Goal: Communication & Community: Answer question/provide support

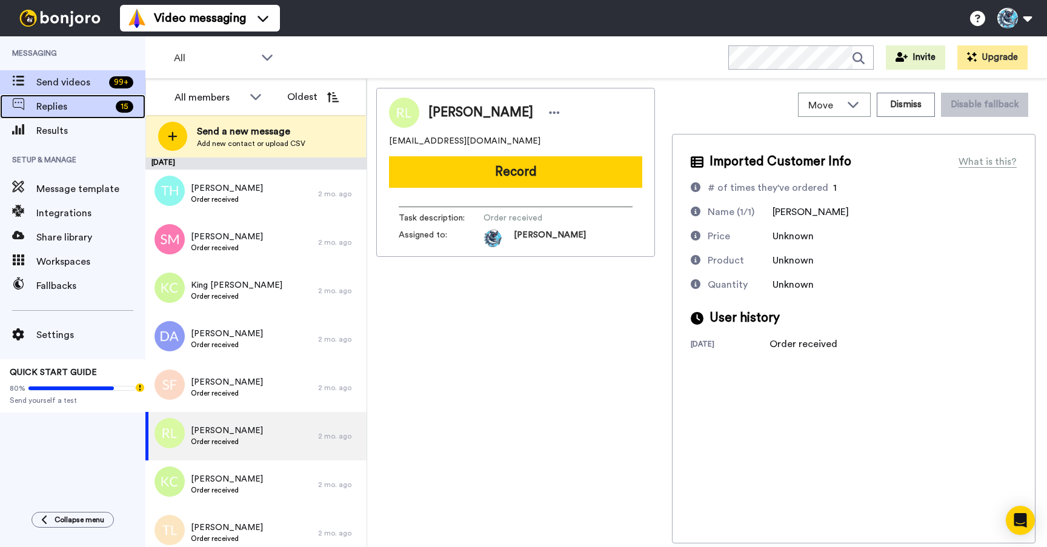
click at [65, 104] on span "Replies" at bounding box center [73, 106] width 75 height 15
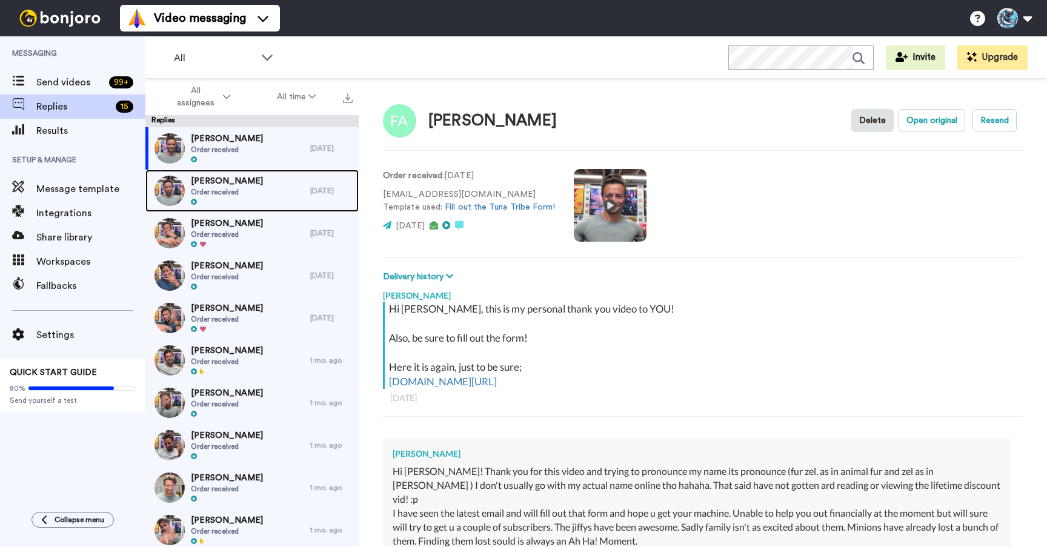
click at [259, 187] on span "Order received" at bounding box center [227, 192] width 72 height 10
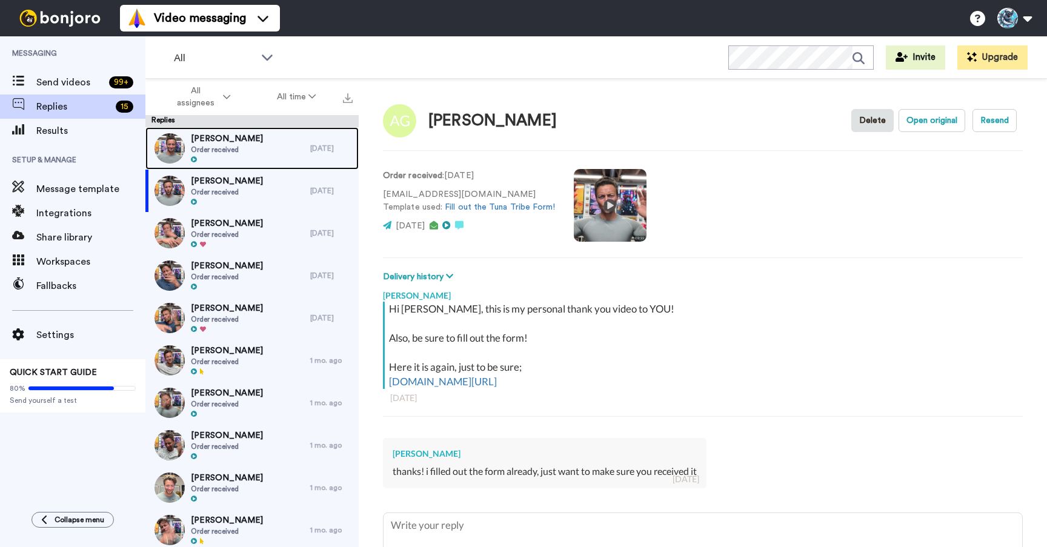
click at [231, 153] on span "Order received" at bounding box center [227, 150] width 72 height 10
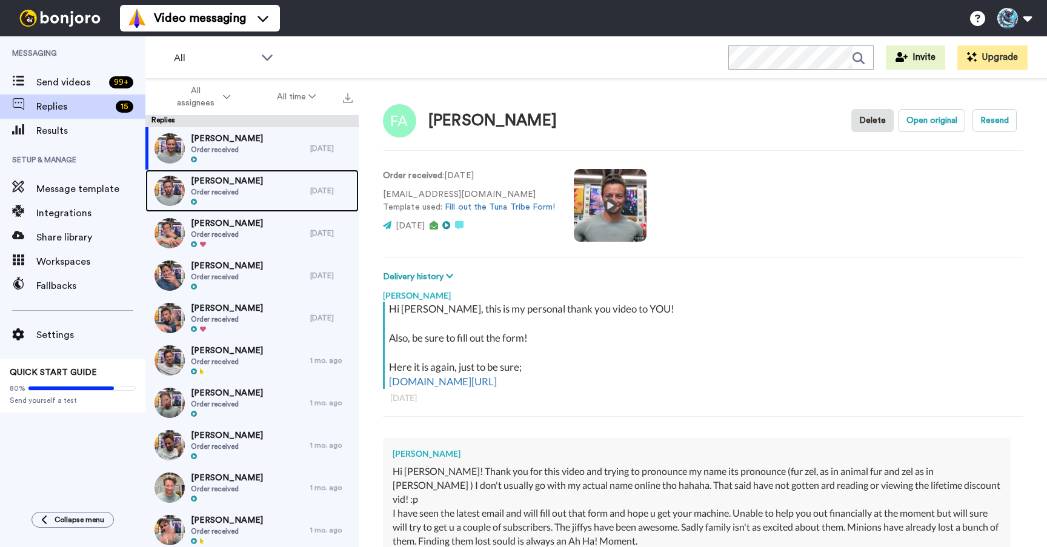
click at [239, 183] on span "Anya Glowa-Kollisch" at bounding box center [227, 181] width 72 height 12
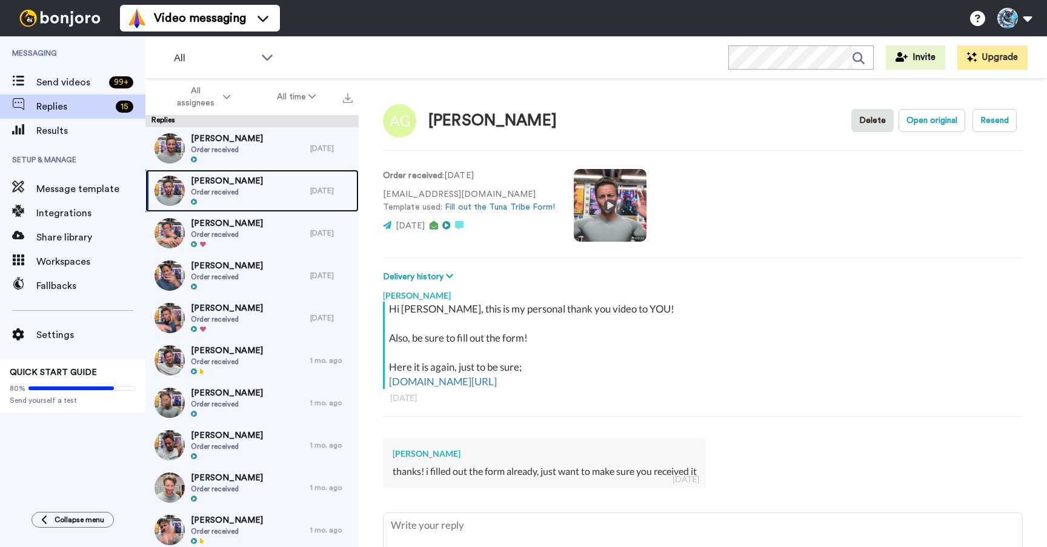
scroll to position [28, 0]
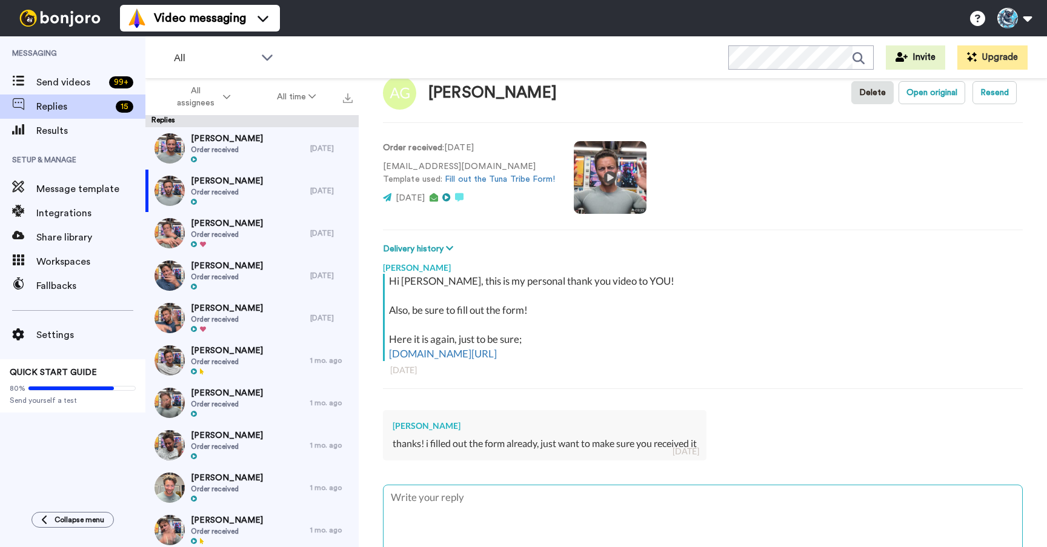
click at [473, 496] on textarea at bounding box center [703, 525] width 639 height 78
type textarea "x"
type textarea "I"
type textarea "x"
type textarea "I"
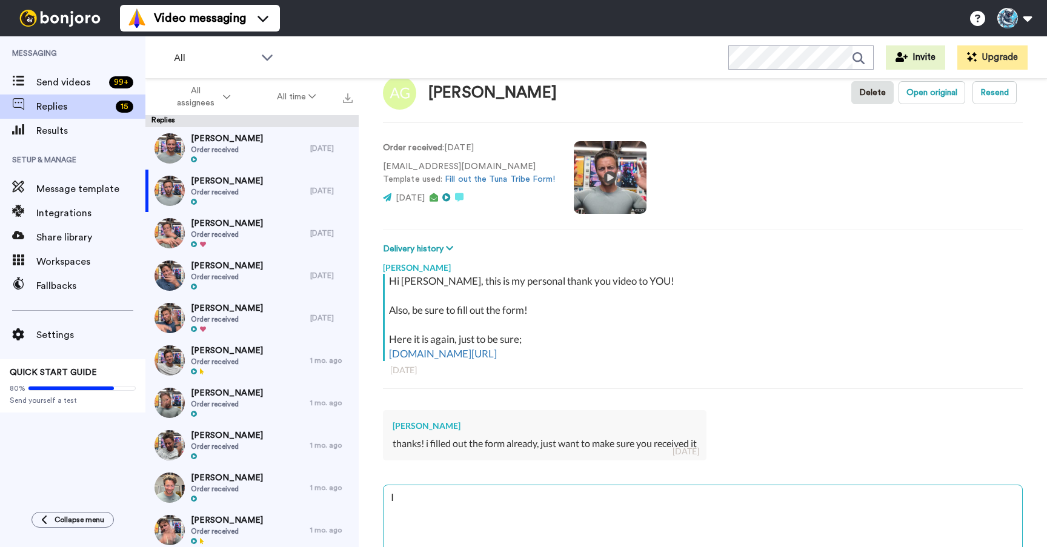
type textarea "x"
type textarea "I s"
type textarea "x"
type textarea "I su"
type textarea "x"
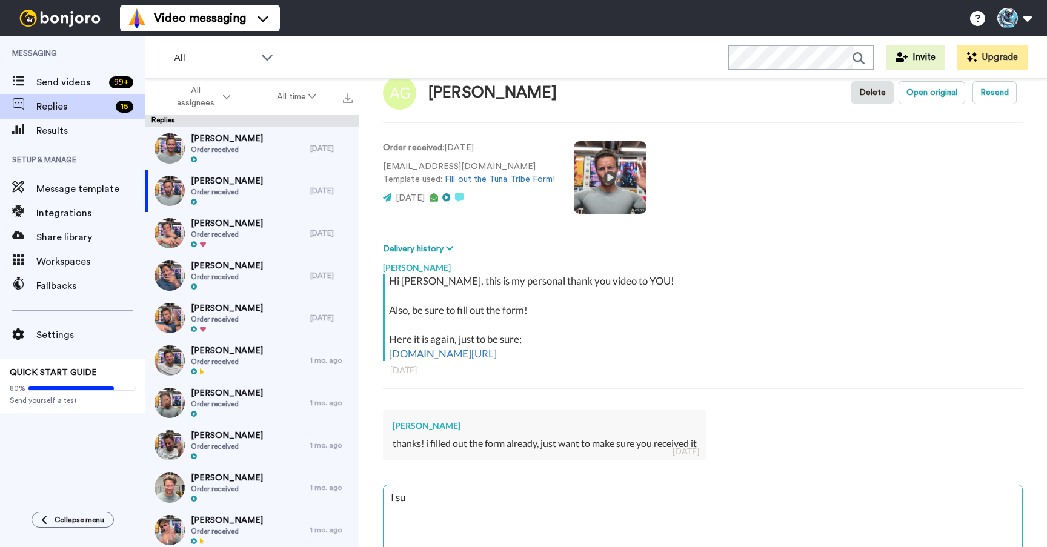
type textarea "I sur"
type textarea "x"
type textarea "I sure"
type textarea "x"
type textarea "I sure"
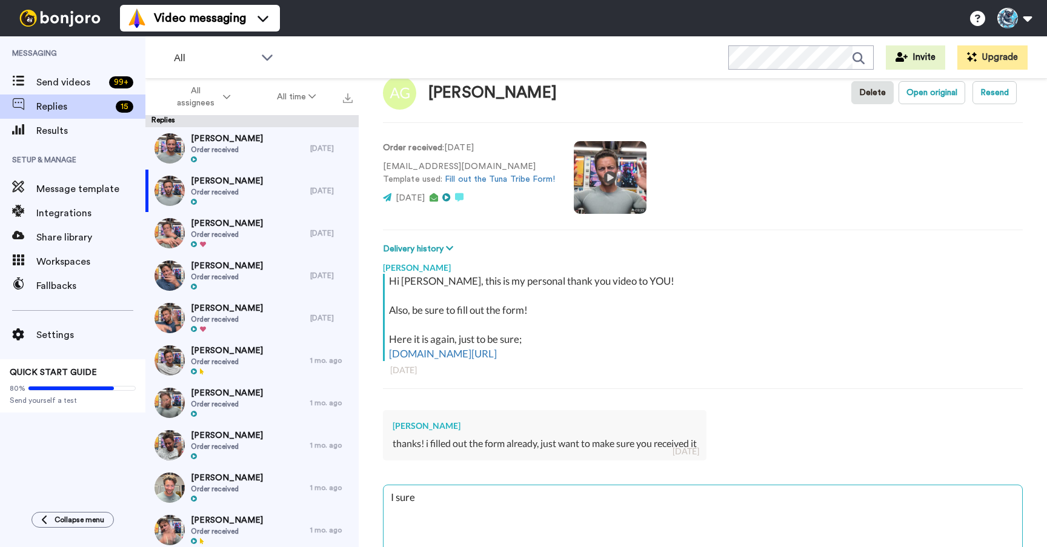
type textarea "x"
type textarea "I sure f"
type textarea "x"
type textarea "I sure fa"
type textarea "x"
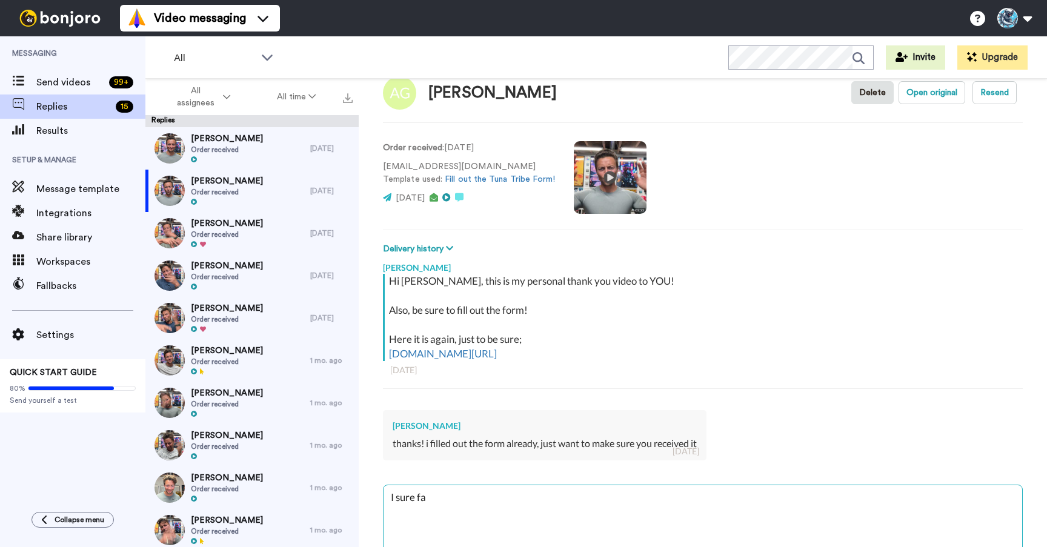
type textarea "I sure f"
type textarea "x"
type textarea "I sure"
type textarea "x"
type textarea "I sure h"
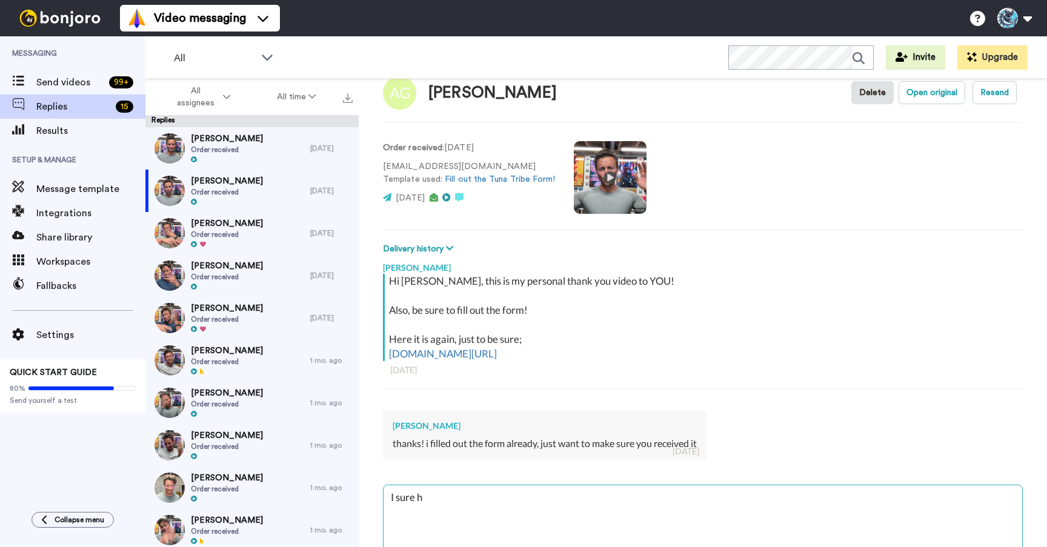
type textarea "x"
type textarea "I sure ha"
type textarea "x"
type textarea "I sure hav"
type textarea "x"
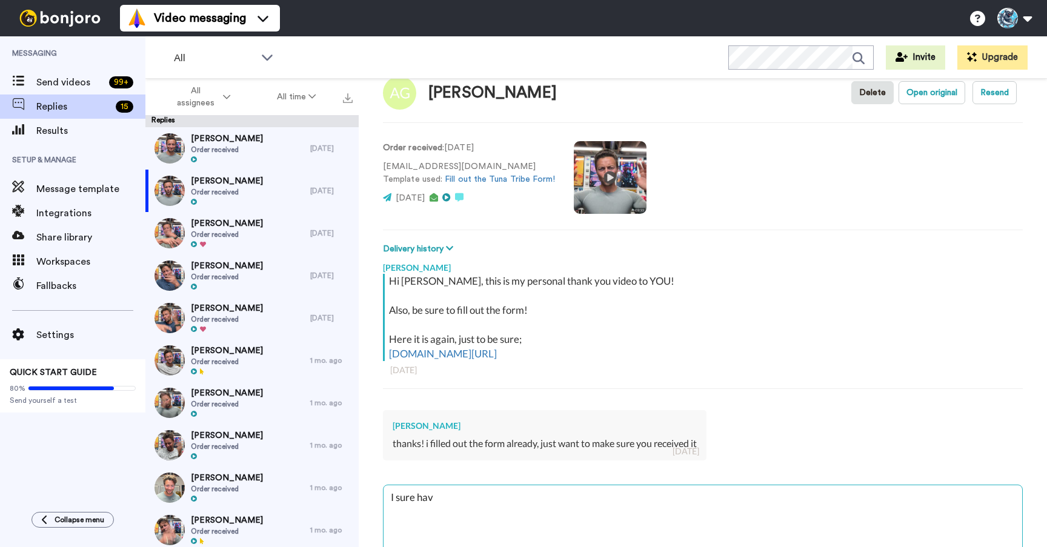
type textarea "I sure have"
type textarea "x"
type textarea "I sure have"
type textarea "x"
type textarea "I sure have"
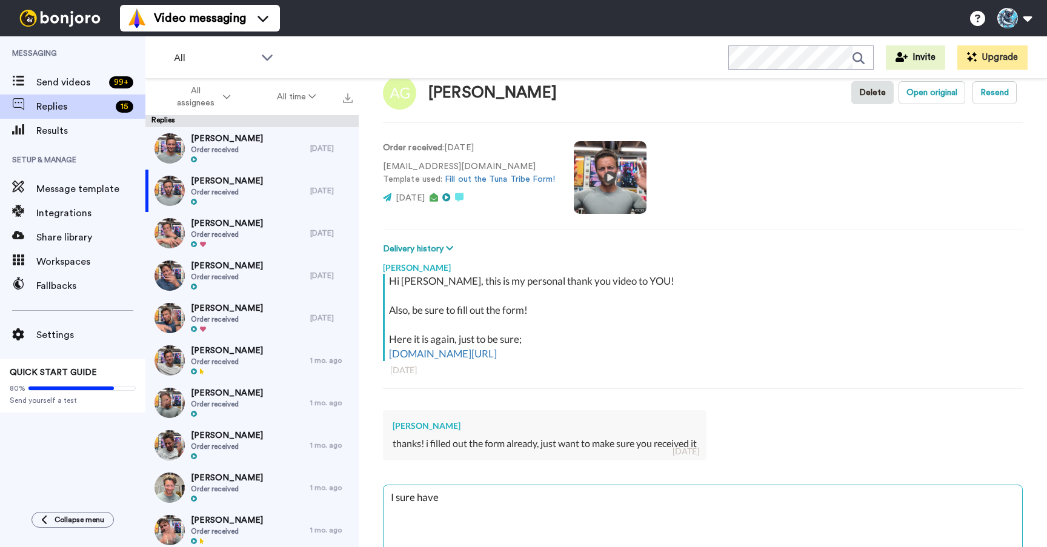
type textarea "x"
type textarea "I sure have!"
type textarea "x"
type textarea "I sure have!"
type textarea "x"
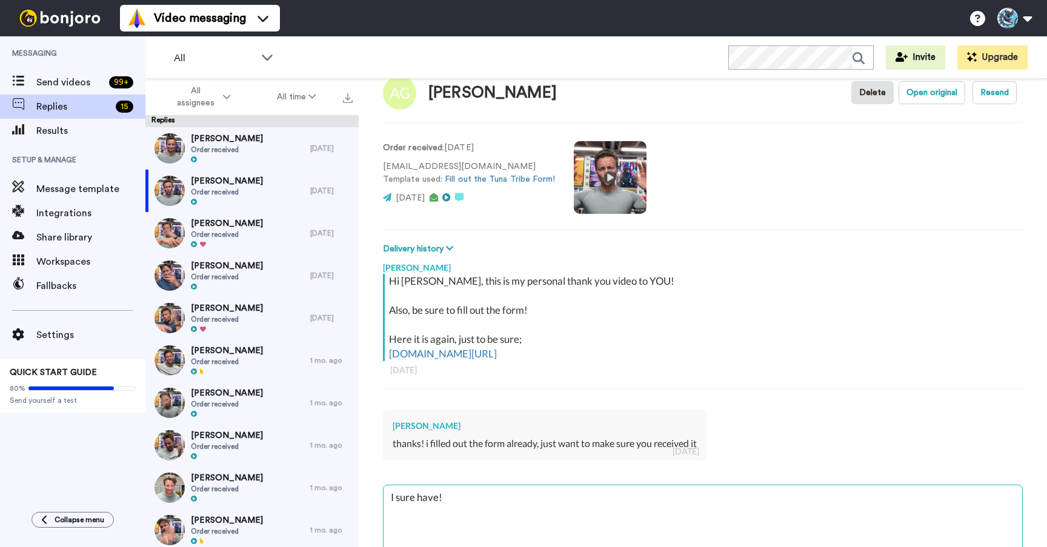
type textarea "I sure have! T"
type textarea "x"
type textarea "I sure have! Th"
type textarea "x"
type textarea "I sure have! Tha"
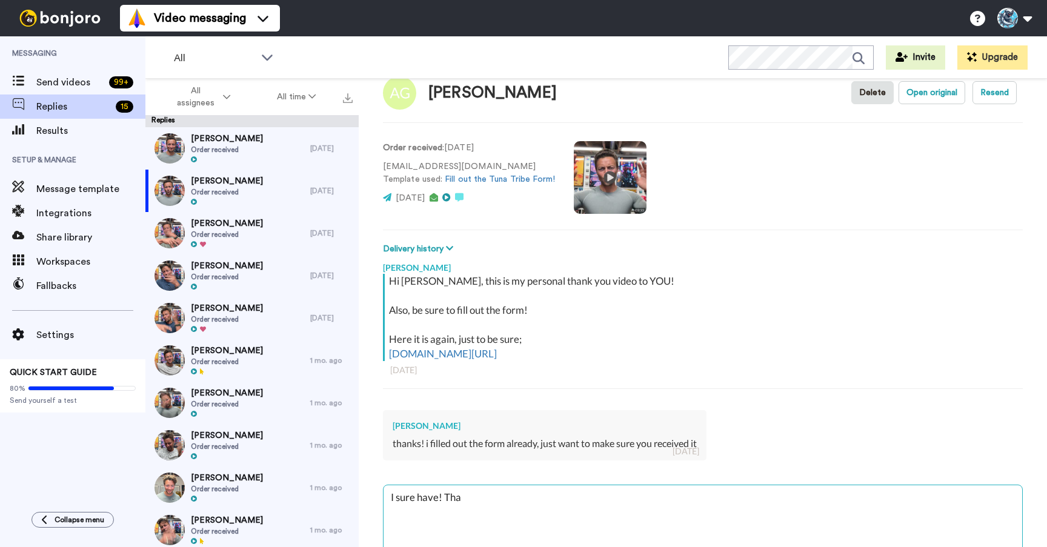
type textarea "x"
type textarea "I sure have! Than"
type textarea "x"
type textarea "I sure have! Thank"
type textarea "x"
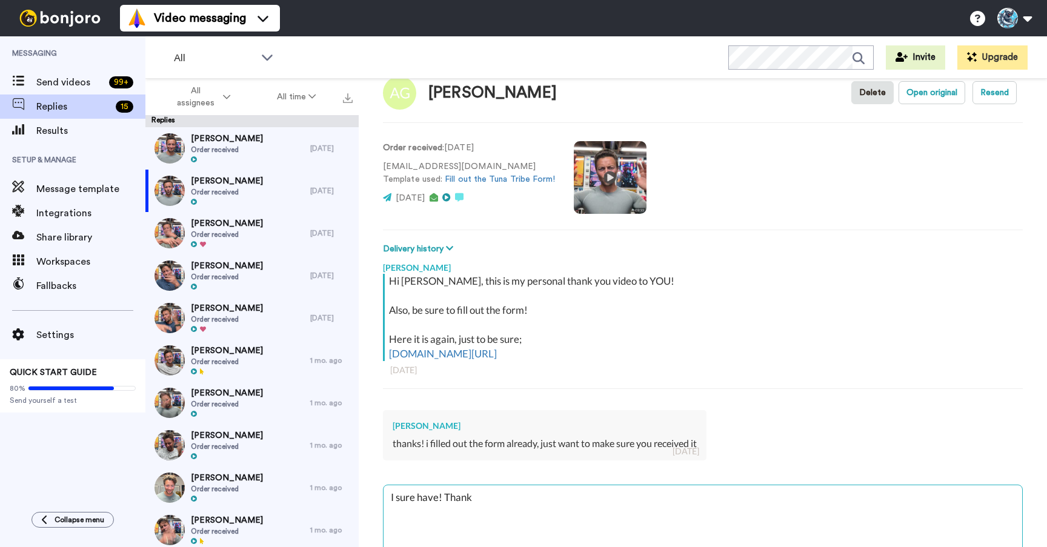
type textarea "I sure have! Thank"
type textarea "x"
type textarea "I sure have! Thank y"
type textarea "x"
type textarea "I sure have! Thank yo"
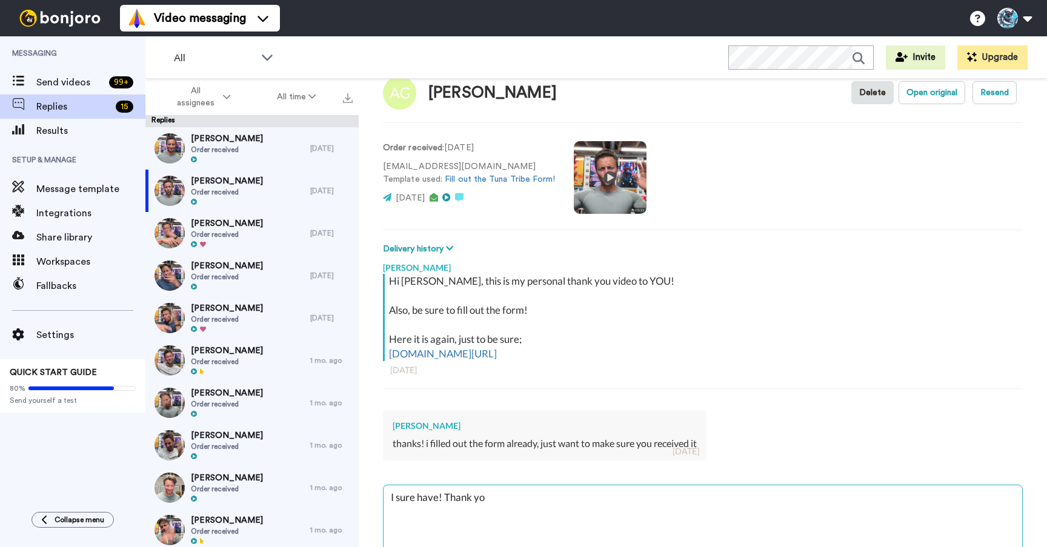
type textarea "x"
type textarea "I sure have! Thank you"
type textarea "x"
type textarea "I sure have! Thank you"
type textarea "x"
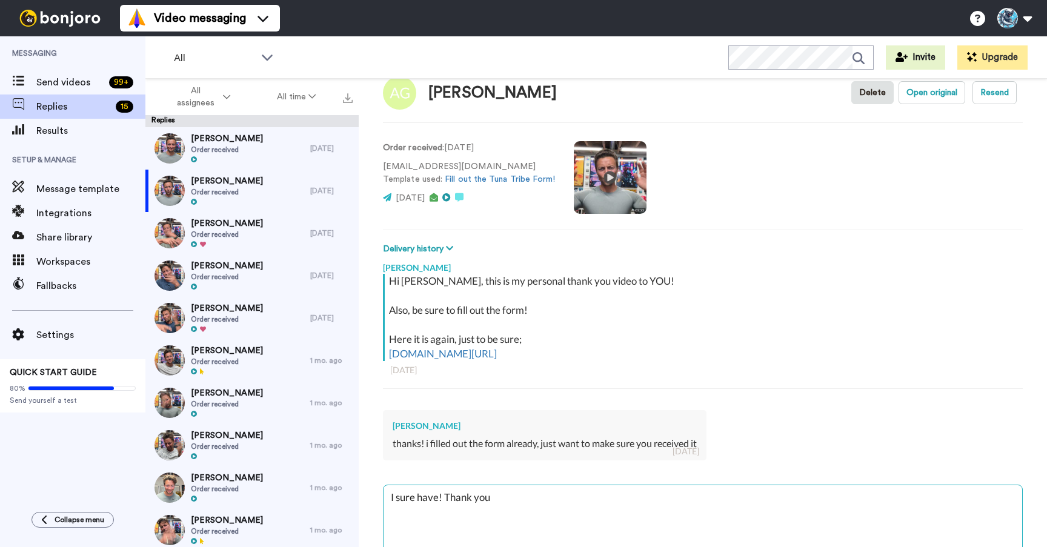
type textarea "I sure have! Thank you k"
type textarea "x"
type textarea "I sure have! Thank you kn"
type textarea "x"
type textarea "I sure have! Thank you knd"
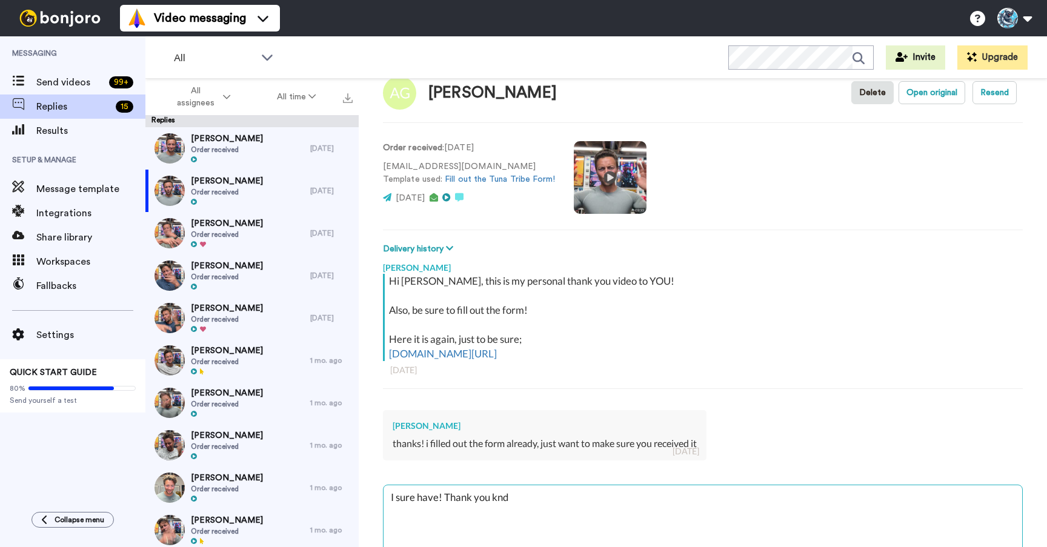
type textarea "x"
type textarea "I sure have! Thank you kndl"
type textarea "x"
type textarea "I sure have! Thank you kndly"
type textarea "x"
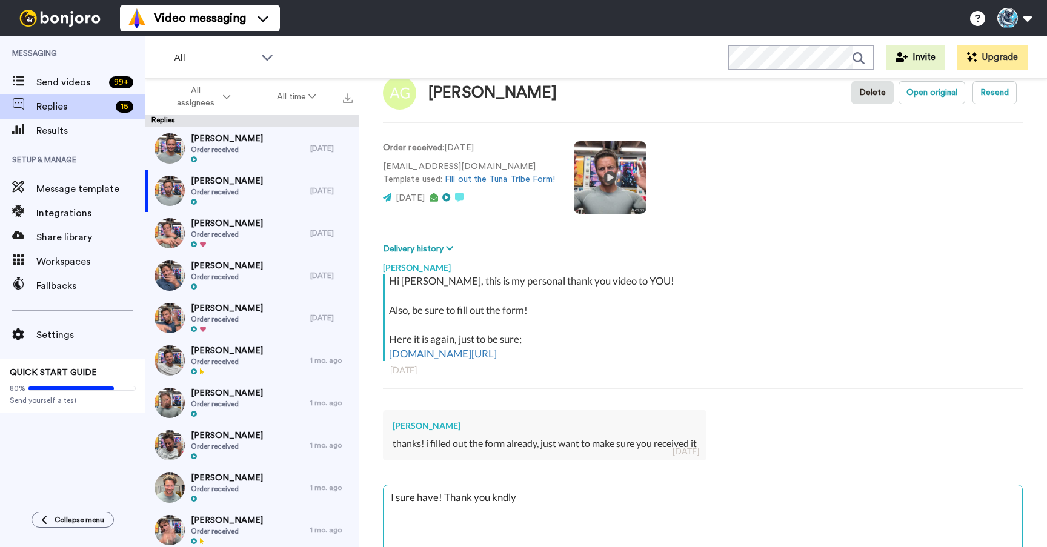
type textarea "I sure have! Thank you kndly"
type textarea "x"
type textarea "I sure have! Thank you kndly A"
type textarea "x"
type textarea "I sure have! Thank you kndly AN"
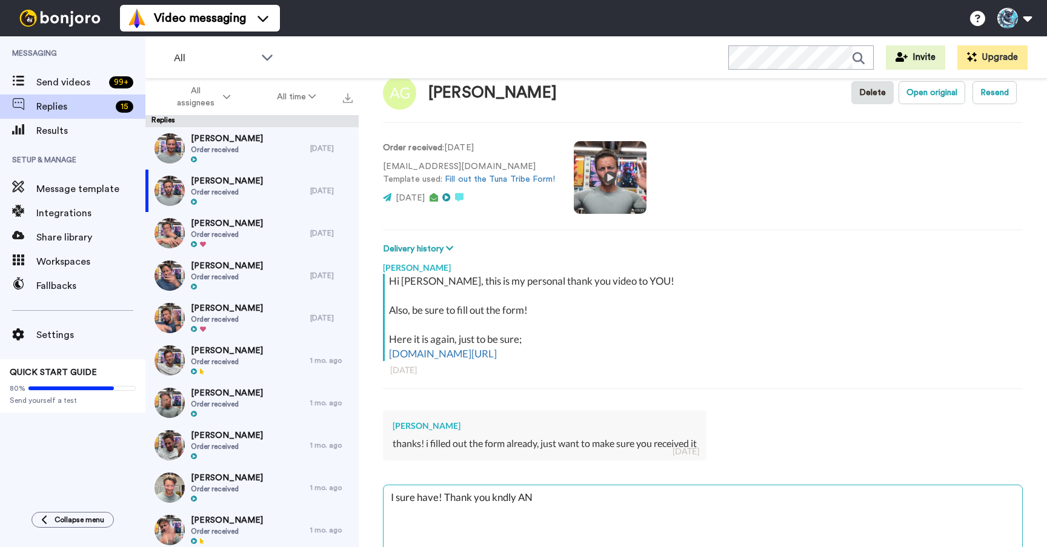
type textarea "x"
type textarea "I sure have! Thank you kndly ANy"
type textarea "x"
type textarea "I sure have! Thank you kndly ANya"
type textarea "x"
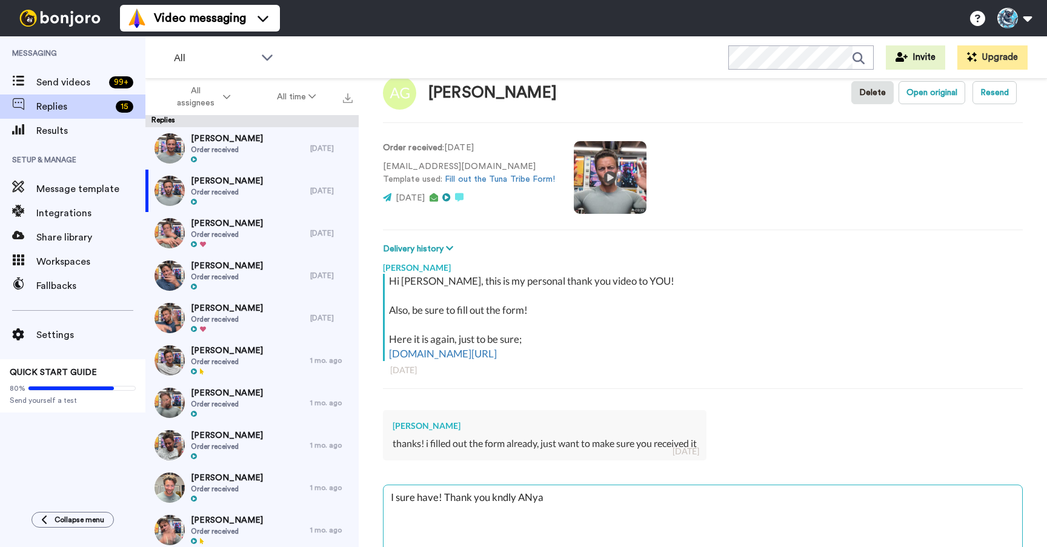
type textarea "I sure have! Thank you kndly ANya"
type textarea "x"
type textarea "I sure have! Thank you kndly ANya"
type textarea "x"
type textarea "I sure have! Thank you kndly ANy"
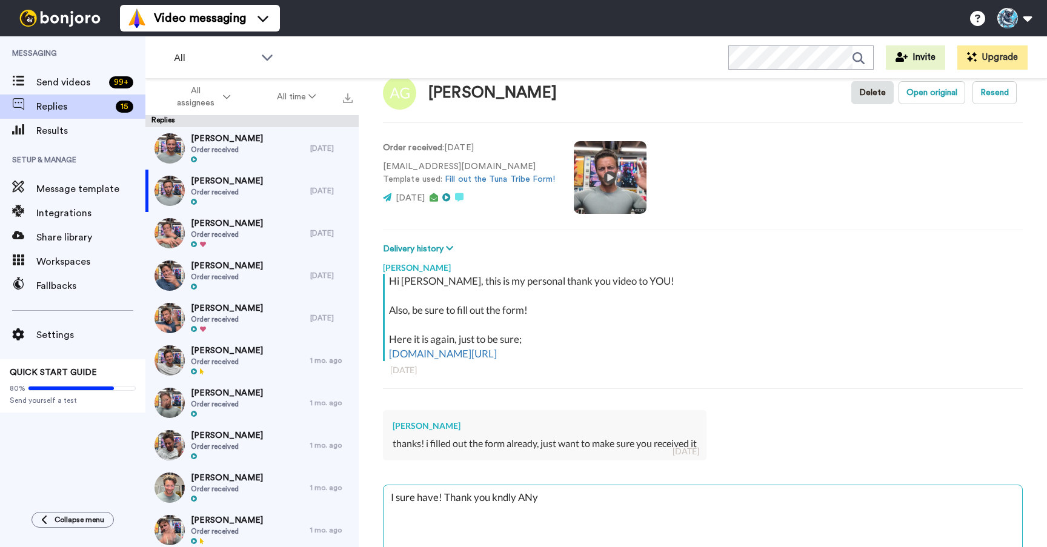
type textarea "x"
type textarea "I sure have! Thank you kndly AN"
type textarea "x"
type textarea "I sure have! Thank you kndly A"
type textarea "x"
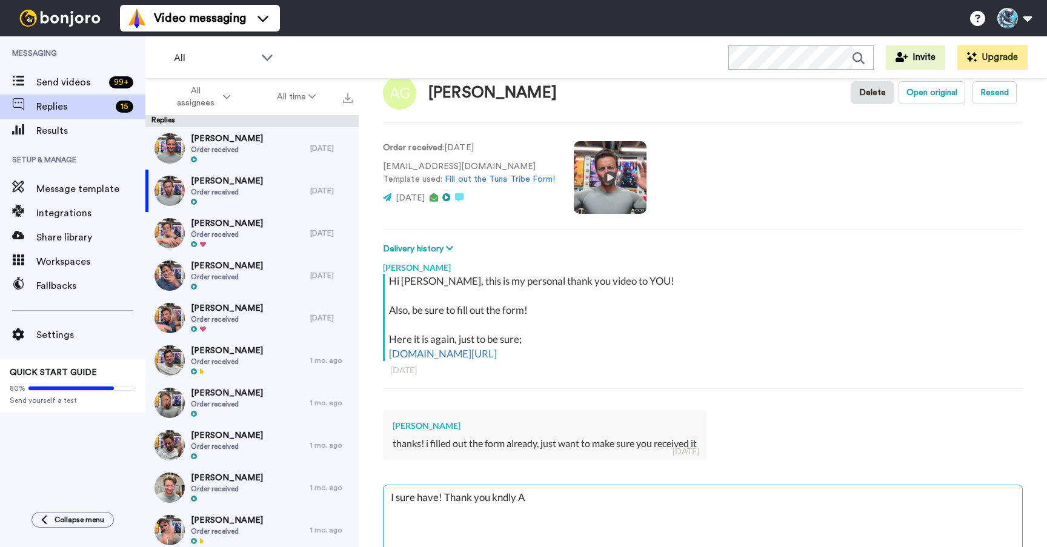
type textarea "I sure have! Thank you kndly"
type textarea "x"
type textarea "I sure have! Thank you kndly"
type textarea "x"
type textarea "I sure have! Thank you kndl"
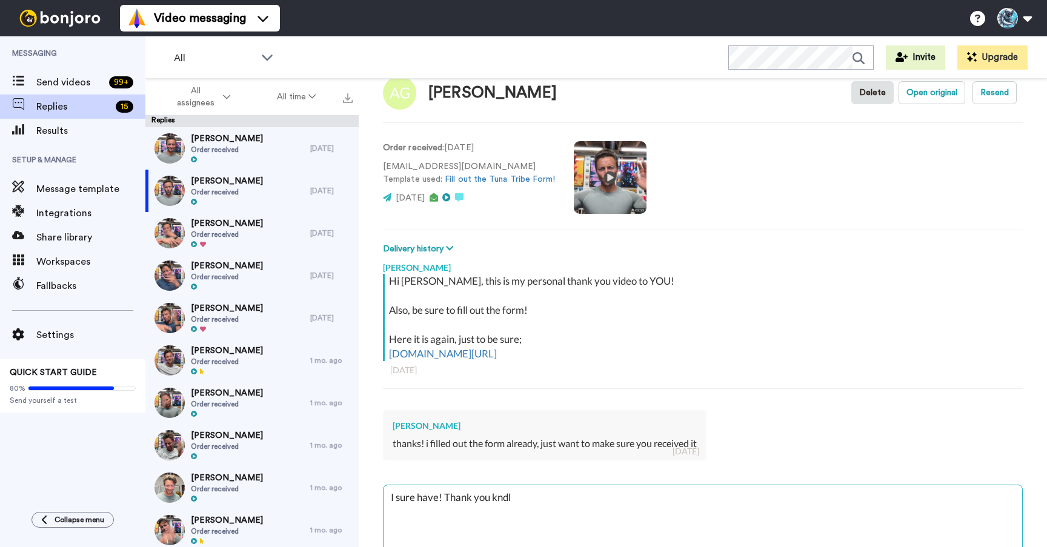
type textarea "x"
type textarea "I sure have! Thank you knd"
type textarea "x"
type textarea "I sure have! Thank you kndl"
type textarea "x"
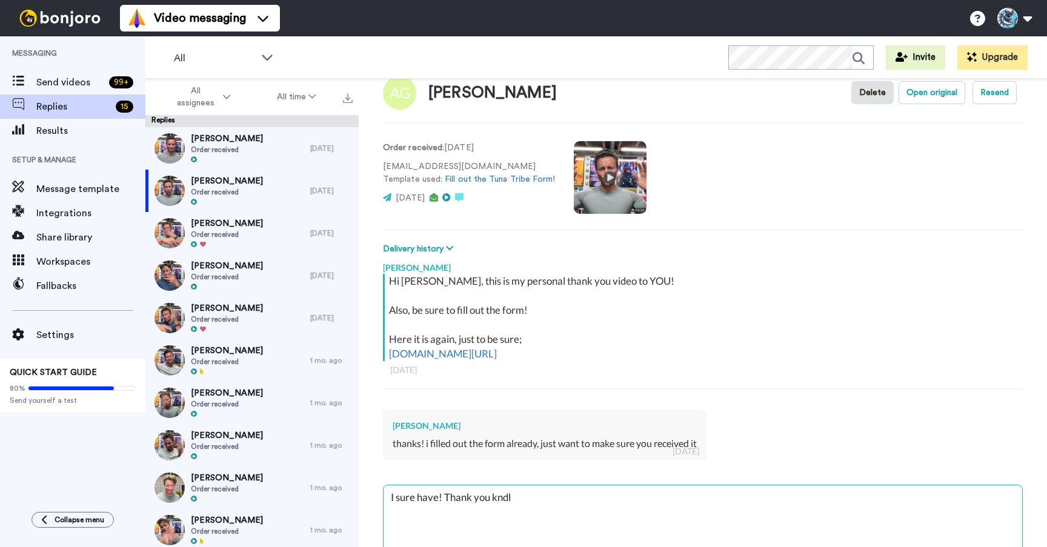
type textarea "I sure have! Thank you kndly"
type textarea "x"
type textarea "I sure have! Thank you kndl"
type textarea "x"
type textarea "I sure have! Thank you knd"
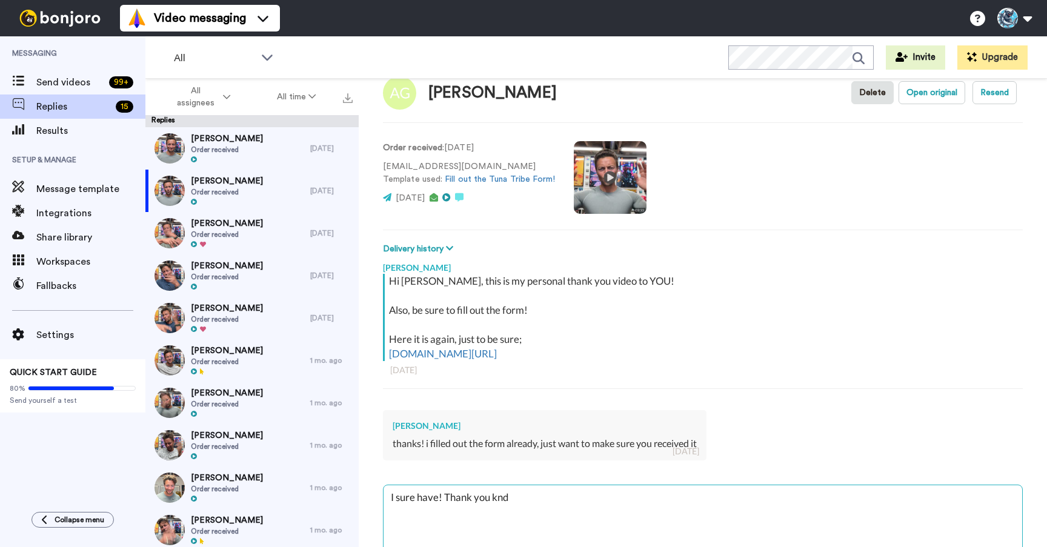
type textarea "x"
type textarea "I sure have! Thank you kn"
type textarea "x"
type textarea "I sure have! Thank you k"
type textarea "x"
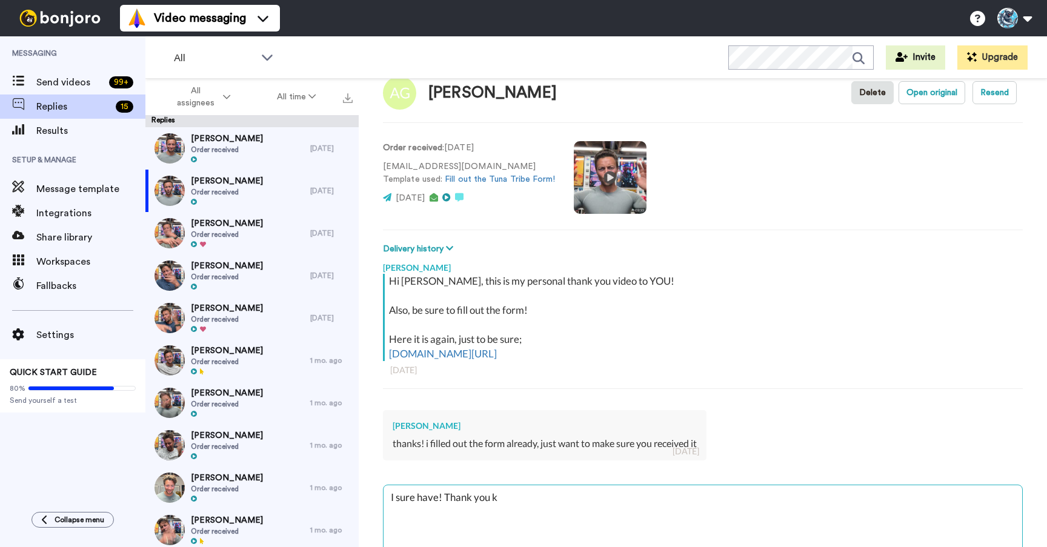
type textarea "I sure have! Thank you ki"
type textarea "x"
type textarea "I sure have! Thank you kin"
type textarea "x"
type textarea "I sure have! Thank you kind"
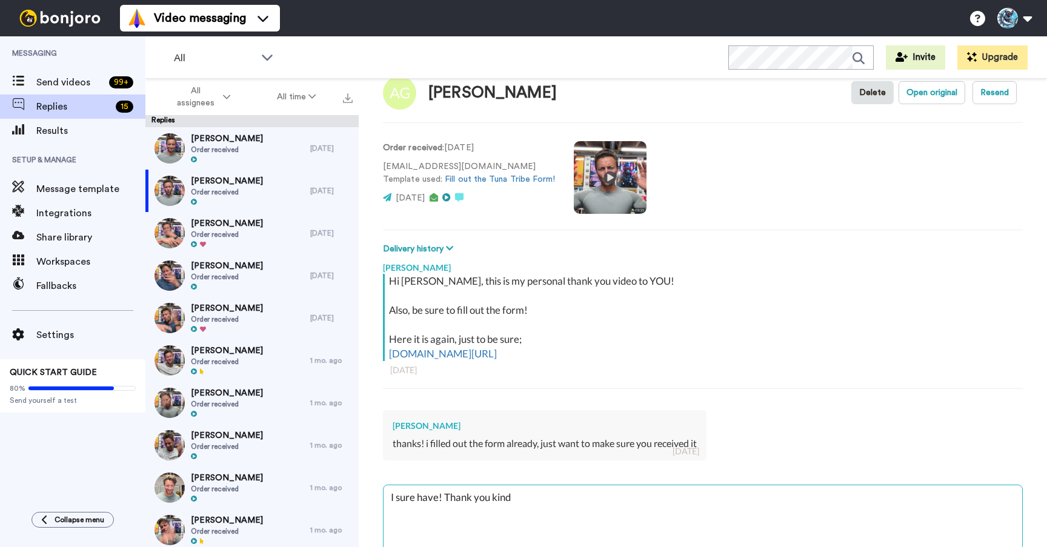
type textarea "x"
type textarea "I sure have! Thank you kindl"
type textarea "x"
type textarea "I sure have! Thank you kindly"
type textarea "x"
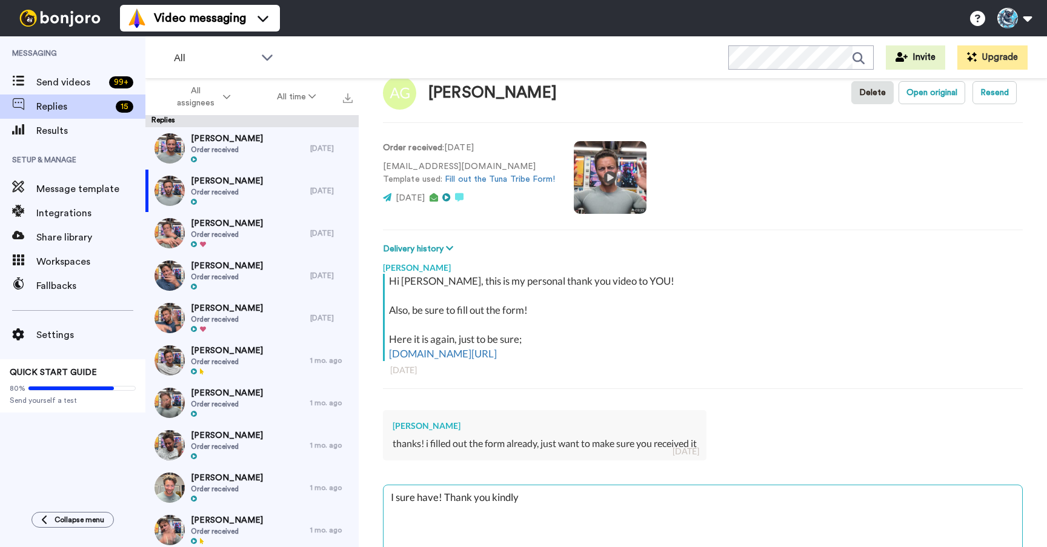
type textarea "I sure have! Thank you kindly"
type textarea "x"
type textarea "I sure have! Thank you kindly A"
type textarea "x"
type textarea "I sure have! Thank you kindly An"
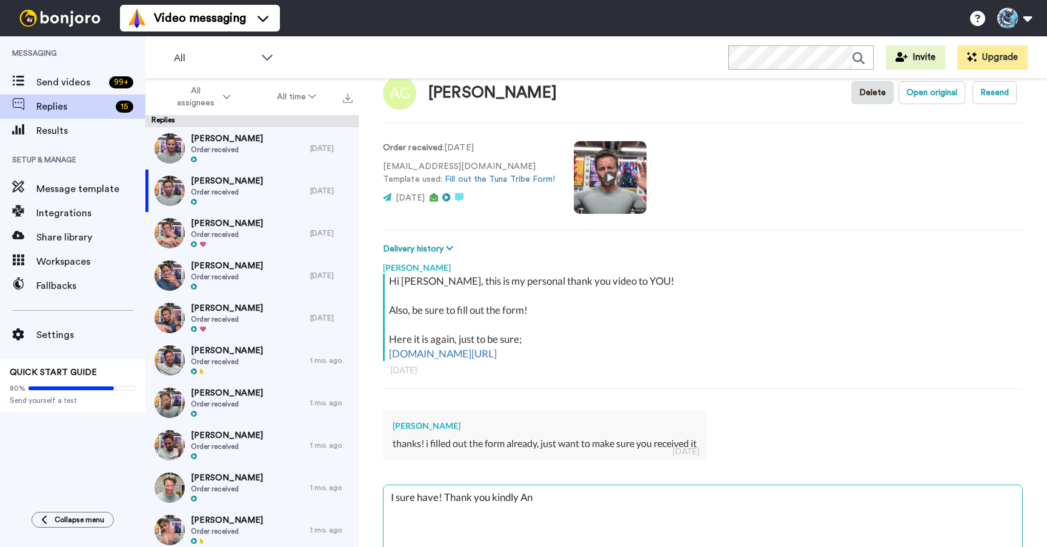
type textarea "x"
type textarea "I sure have! Thank you kindly Any"
type textarea "x"
type textarea "I sure have! Thank you kindly Anya"
type textarea "x"
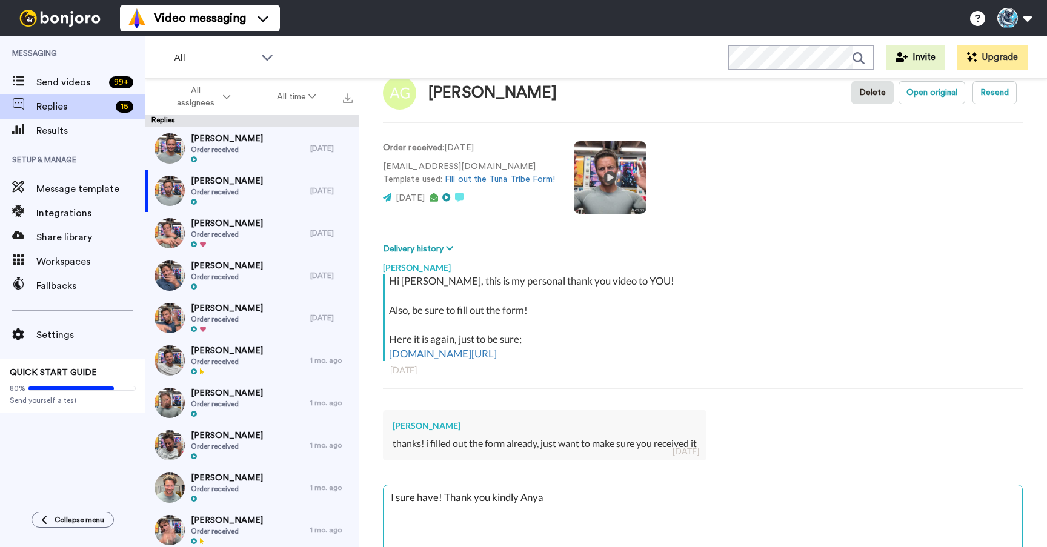
type textarea "I sure have! Thank you kindly Anya"
type textarea "x"
type textarea "I sure have! Thank you kindly Anya"
type textarea "x"
type textarea "I sure have! Thank you kindly Anya!"
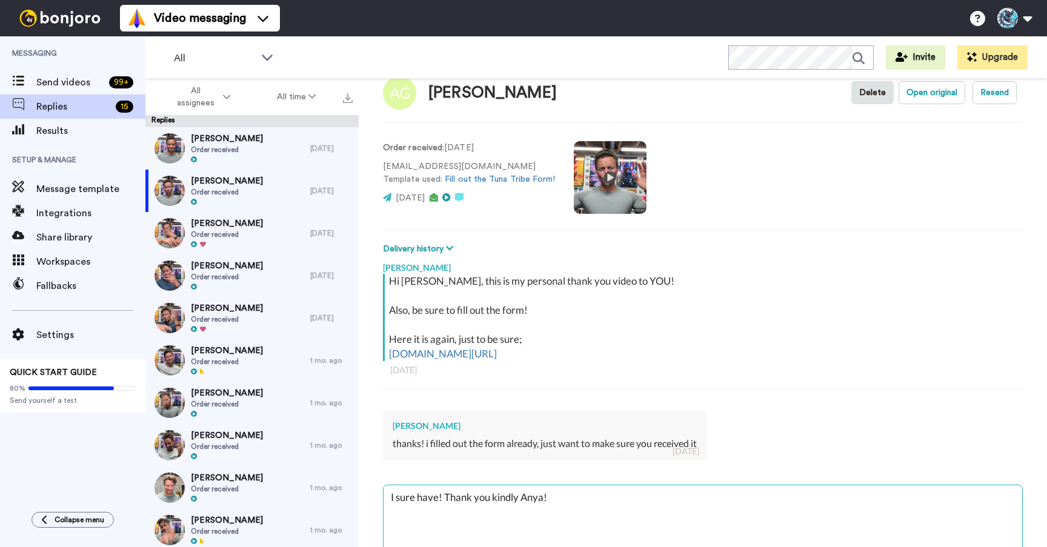
type textarea "x"
type textarea "I sure have! Thank you kindly Anya!"
type textarea "x"
type textarea "I sure have! Thank you kindly Anya! I"
type textarea "x"
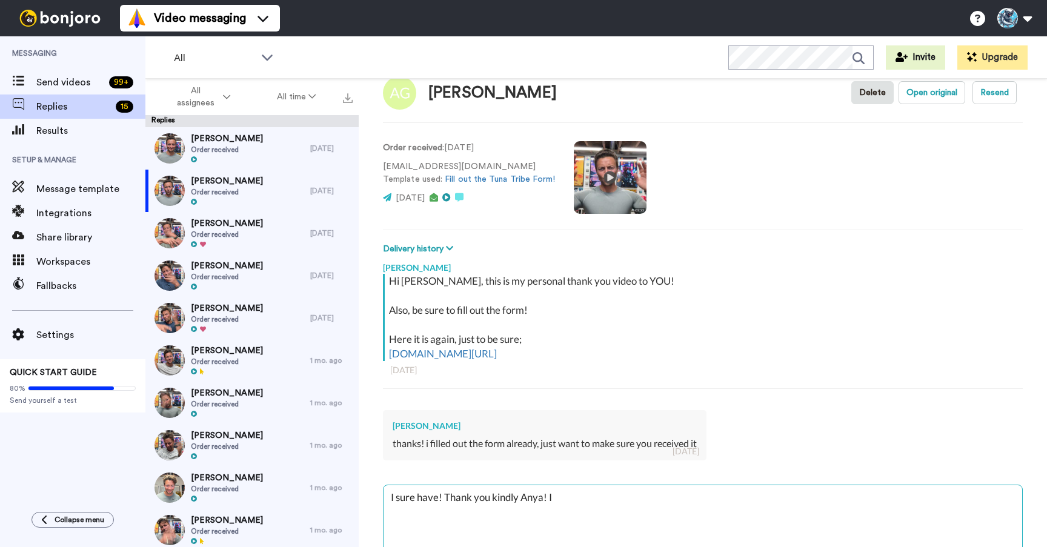
type textarea "I sure have! Thank you kindly Anya! I""
type textarea "x"
type textarea "I sure have! Thank you kindly Anya! I"l"
type textarea "x"
type textarea "I sure have! Thank you kindly Anya! I"ll"
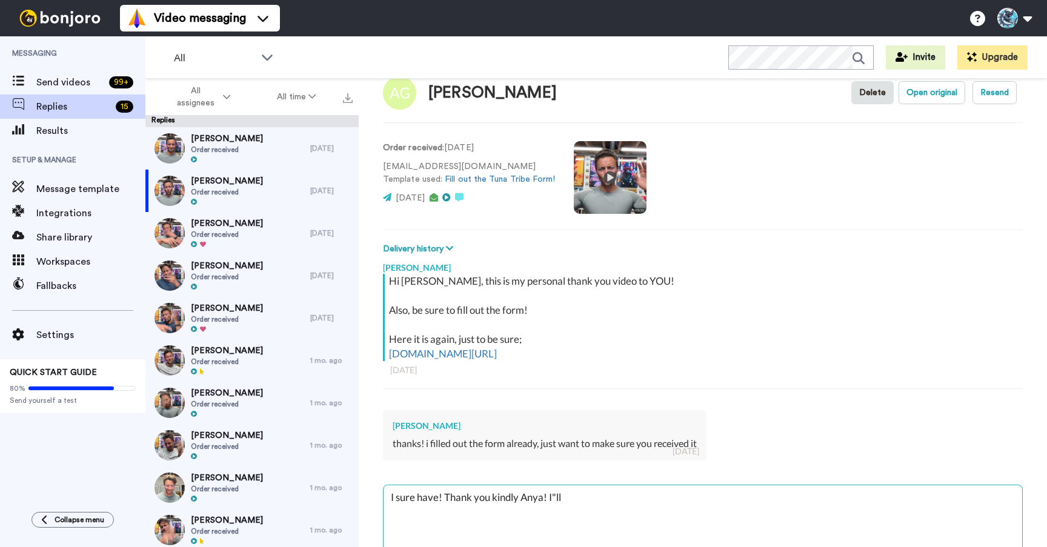
type textarea "x"
type textarea "I sure have! Thank you kindly Anya! I"ll"
type textarea "x"
type textarea "I sure have! Thank you kindly Anya! I"ll b"
type textarea "x"
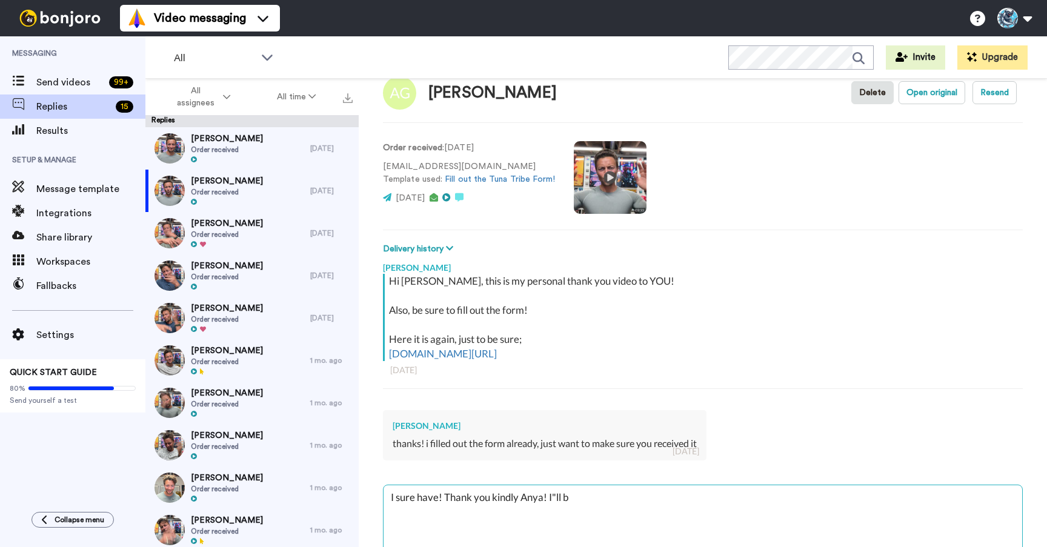
type textarea "I sure have! Thank you kindly Anya! I"ll be"
type textarea "x"
type textarea "I sure have! Thank you kindly Anya! I"ll be"
type textarea "x"
type textarea "I sure have! Thank you kindly Anya! I"ll be"
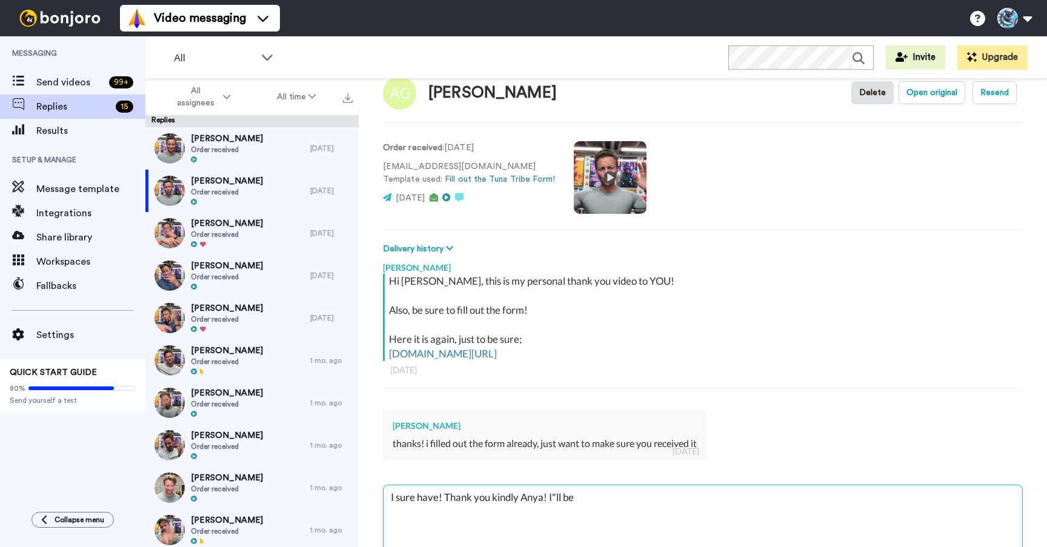
type textarea "x"
type textarea "I sure have! Thank you kindly Anya! I"ll b"
type textarea "x"
type textarea "I sure have! Thank you kindly Anya! I"ll"
type textarea "x"
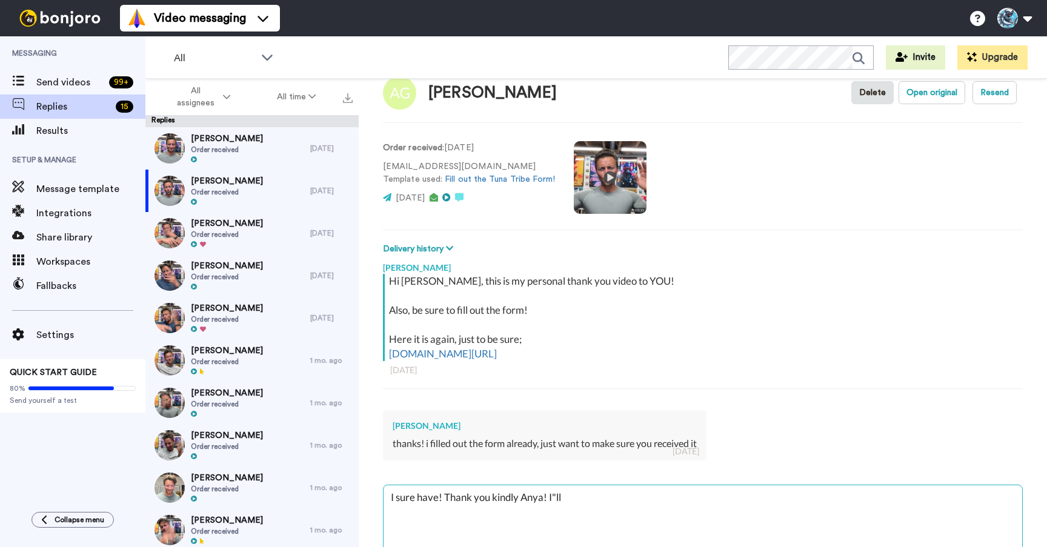
type textarea "I sure have! Thank you kindly Anya! I"ll"
type textarea "x"
type textarea "I sure have! Thank you kindly Anya! I"l"
type textarea "x"
type textarea "I sure have! Thank you kindly Anya! I""
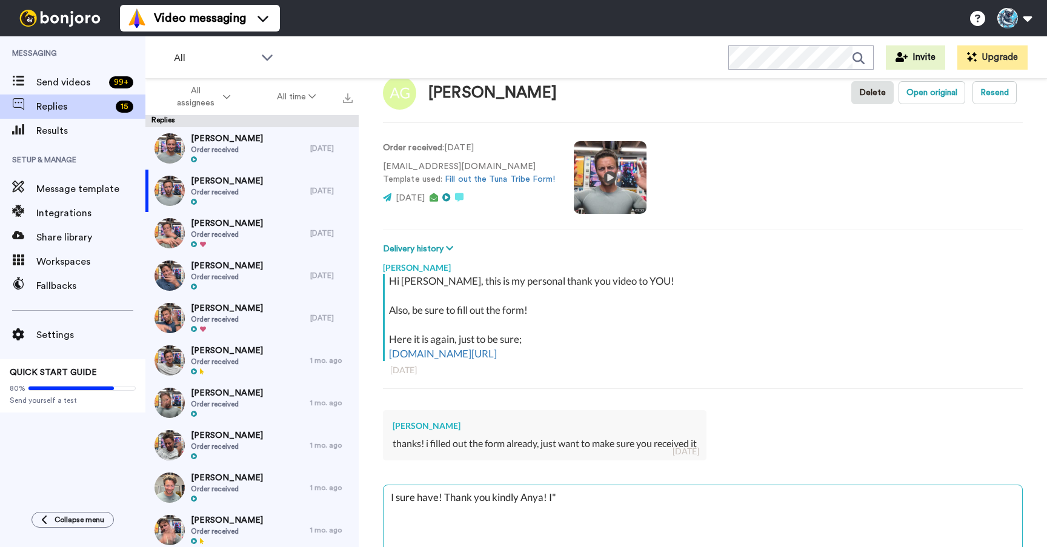
type textarea "x"
type textarea "I sure have! Thank you kindly Anya! I"
type textarea "x"
type textarea "I sure have! Thank you kindly Anya! I'"
type textarea "x"
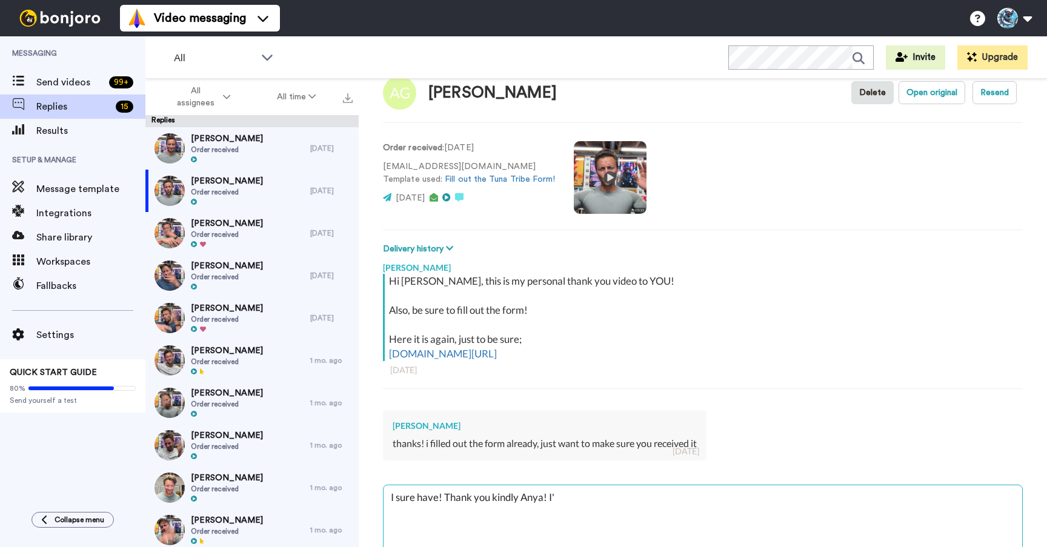
type textarea "I sure have! Thank you kindly Anya! I'l"
type textarea "x"
type textarea "I sure have! Thank you kindly Anya! I'll"
type textarea "x"
type textarea "I sure have! Thank you kindly Anya! I'll"
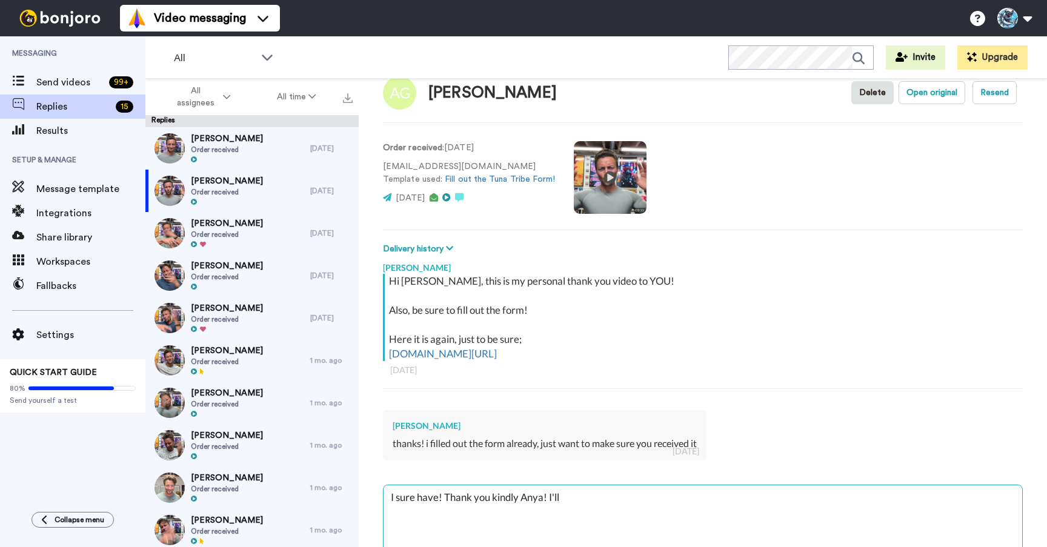
type textarea "x"
type textarea "I sure have! Thank you kindly Anya! I'll b"
type textarea "x"
type textarea "I sure have! Thank you kindly Anya! I'll be"
type textarea "x"
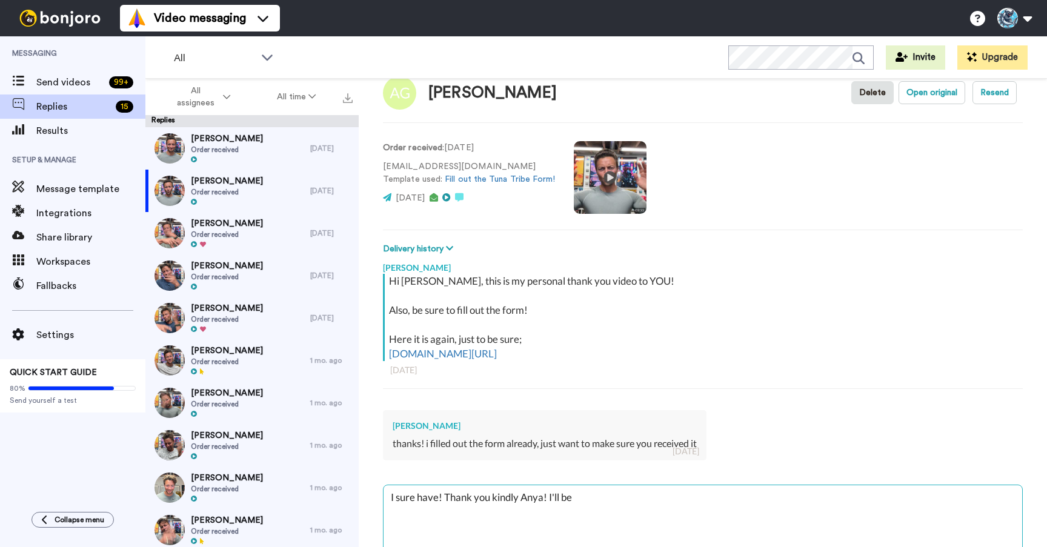
type textarea "I sure have! Thank you kindly Anya! I'll be"
type textarea "x"
type textarea "I sure have! Thank you kindly Anya! I'll be s"
type textarea "x"
type textarea "I sure have! Thank you kindly Anya! I'll be sh"
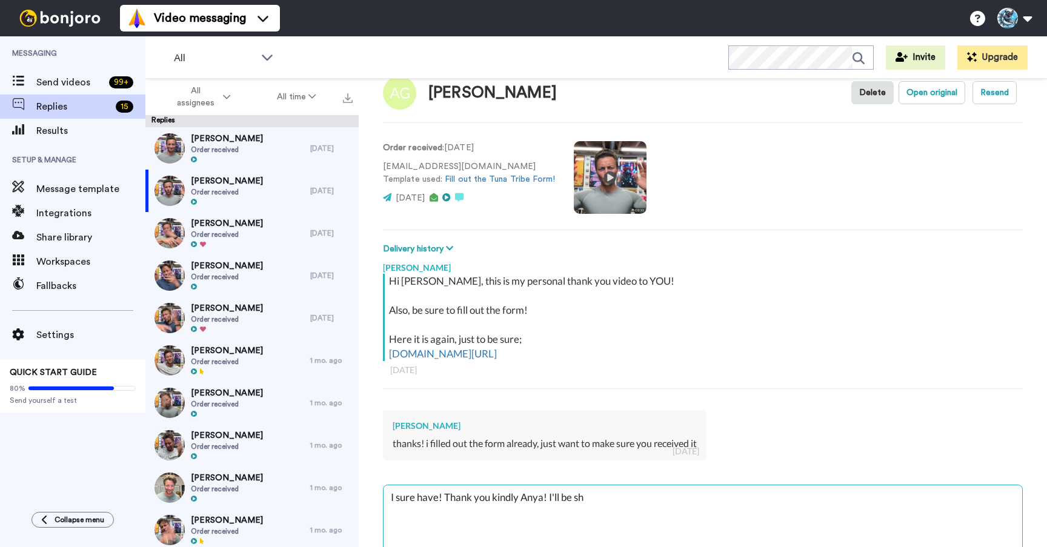
type textarea "x"
type textarea "I sure have! Thank you kindly Anya! I'll be shi"
type textarea "x"
type textarea "I sure have! Thank you kindly Anya! I'll be ship"
type textarea "x"
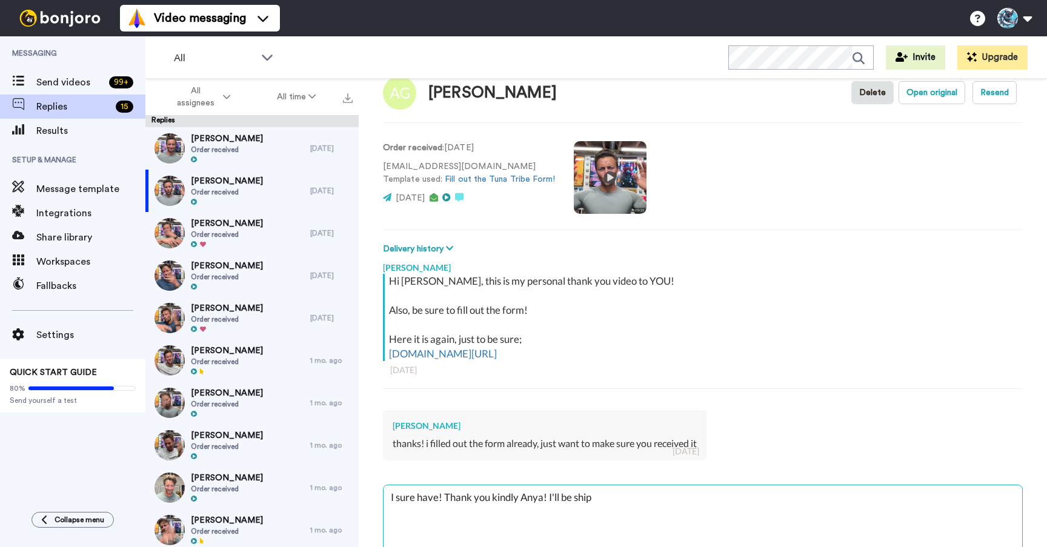
type textarea "I sure have! Thank you kindly Anya! I'll be shipp"
type textarea "x"
type textarea "I sure have! Thank you kindly Anya! I'll be shippi"
type textarea "x"
type textarea "I sure have! Thank you kindly Anya! I'll be shippin"
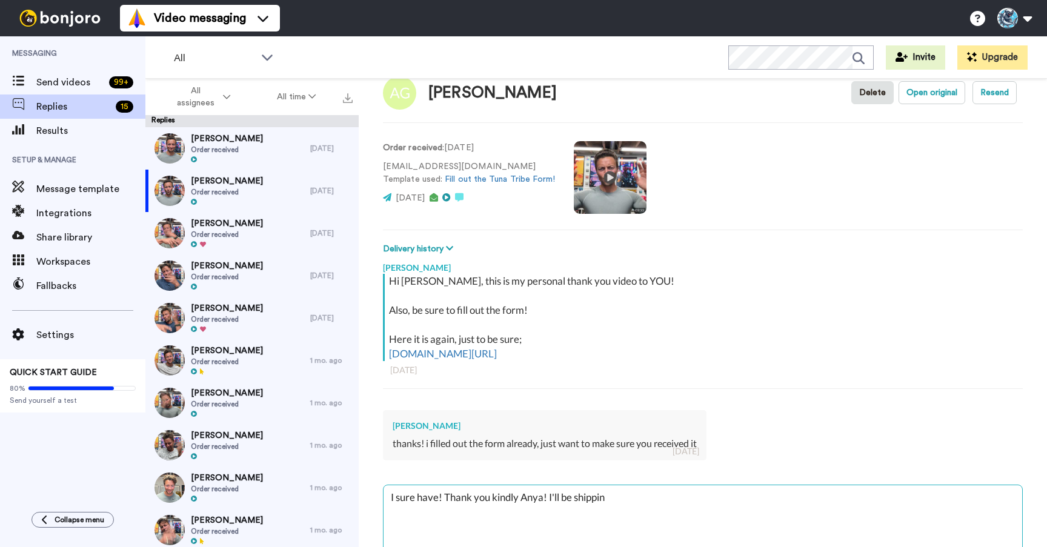
type textarea "x"
type textarea "I sure have! Thank you kindly Anya! I'll be shipping"
type textarea "x"
type textarea "I sure have! Thank you kindly Anya! I'll be shipping"
type textarea "x"
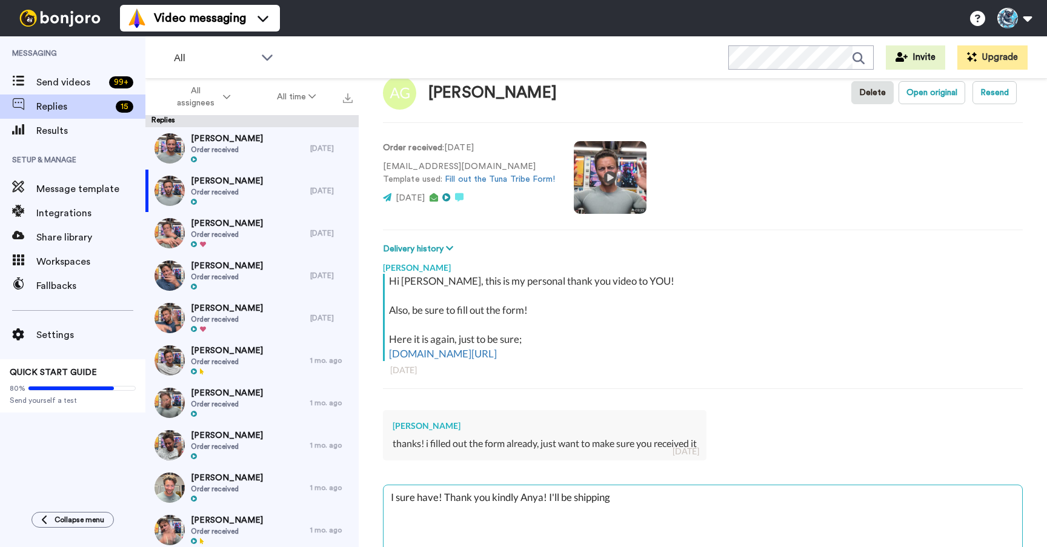
type textarea "I sure have! Thank you kindly Anya! I'll be shipping o"
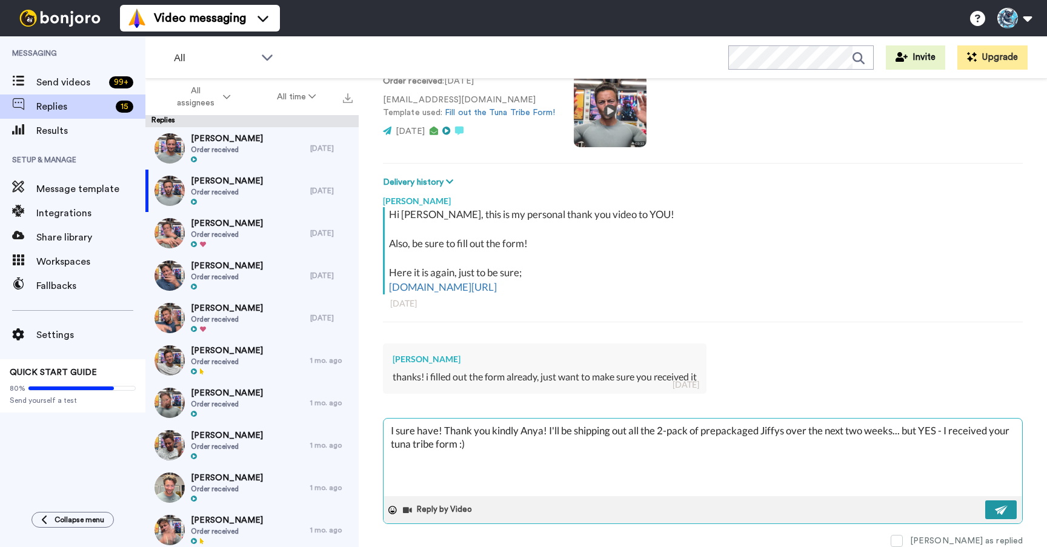
click at [1003, 508] on img at bounding box center [1001, 511] width 13 height 10
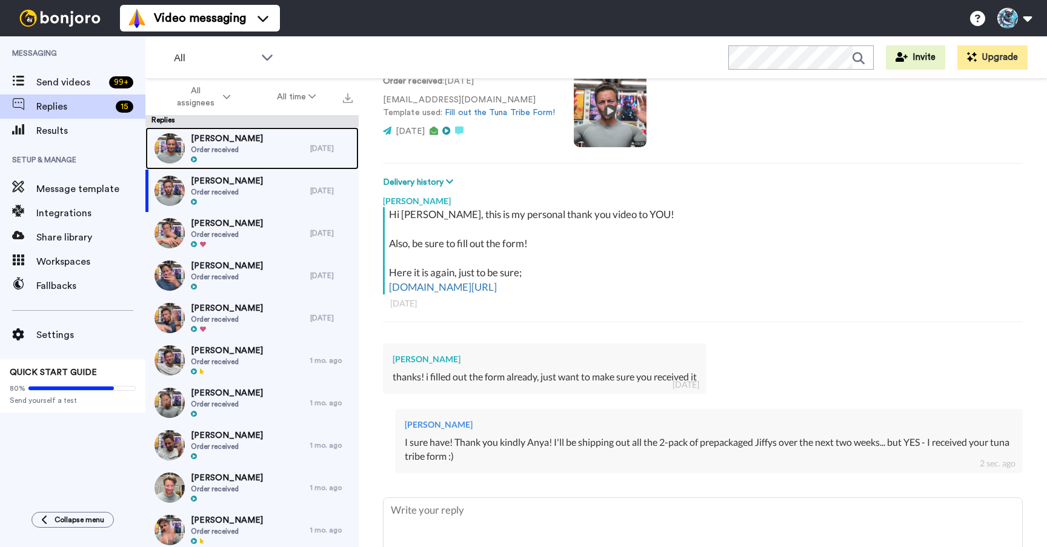
click at [239, 152] on span "Order received" at bounding box center [227, 150] width 72 height 10
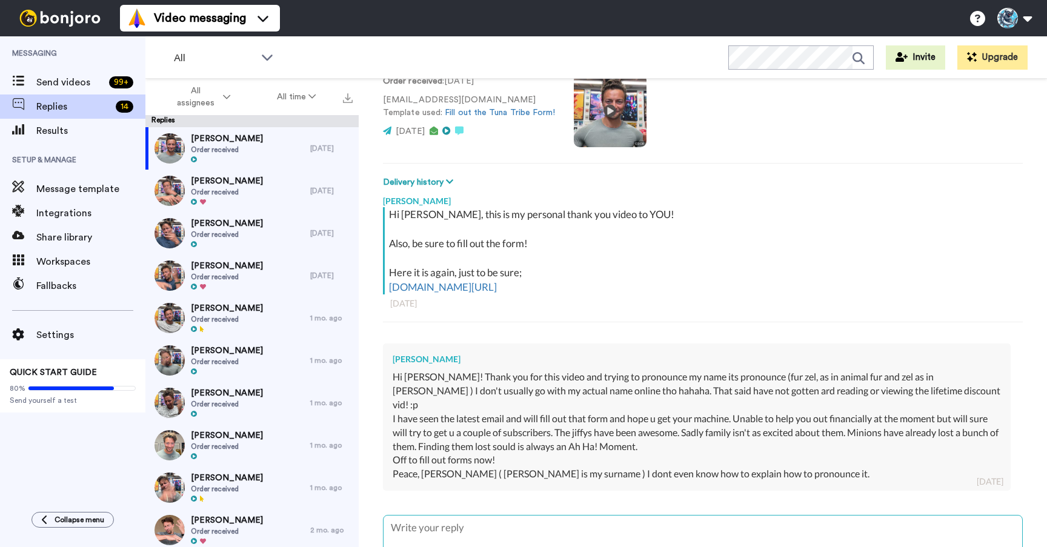
click at [417, 533] on textarea at bounding box center [703, 555] width 639 height 78
paste textarea "Nifty-Fifty-Fur-Da-Laguna-Suna-Kahuna-Tuna"
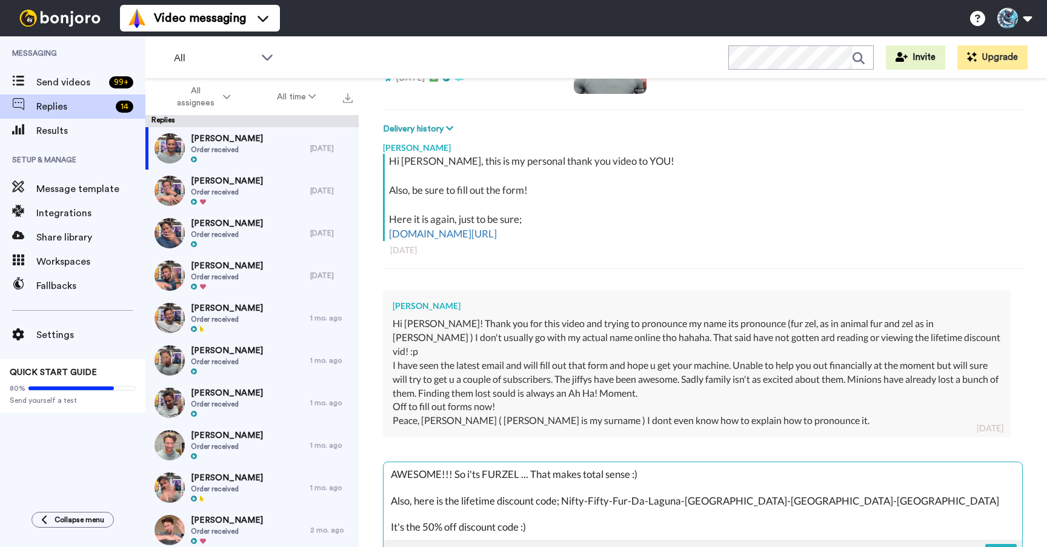
click at [475, 462] on textarea "AWESOME!!! So i'ts FURZEL ... That makes total sense :) Also, here is the lifet…" at bounding box center [703, 501] width 639 height 78
click at [535, 506] on textarea "AWESOME!!! So it's FURZEL ... That makes total sense :) Also, here is the lifet…" at bounding box center [703, 501] width 639 height 78
click at [555, 497] on textarea "AWESOME!!! So it's FURZEL ... That makes total sense :) Also, here is the lifet…" at bounding box center [703, 501] width 639 height 78
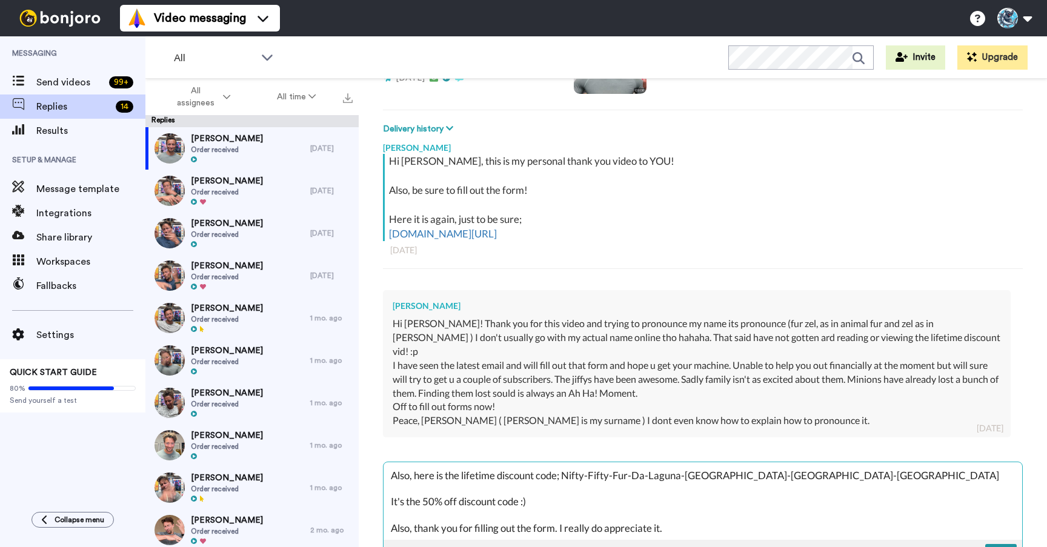
click at [1007, 547] on img at bounding box center [1001, 554] width 13 height 10
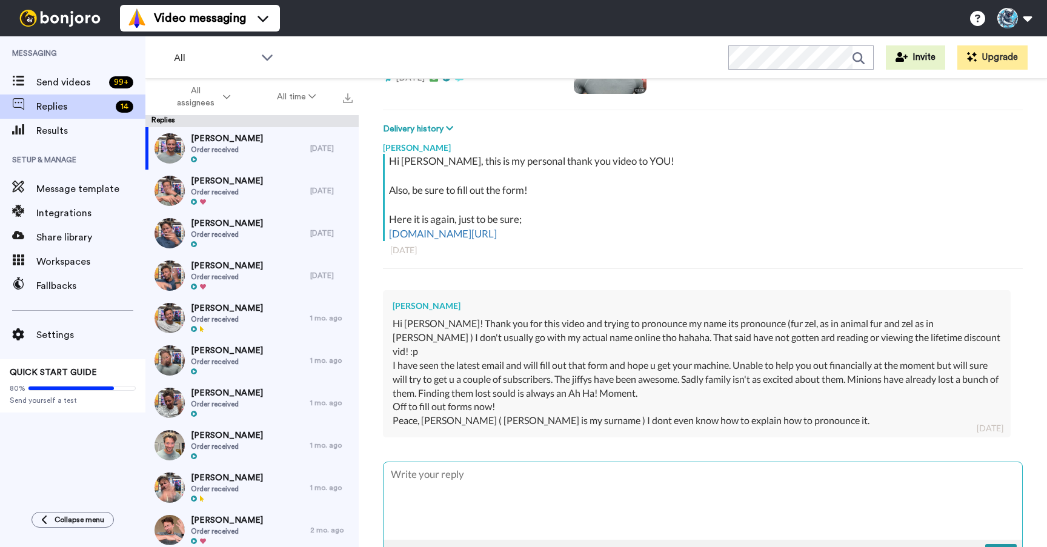
scroll to position [0, 0]
